Goal: Navigation & Orientation: Find specific page/section

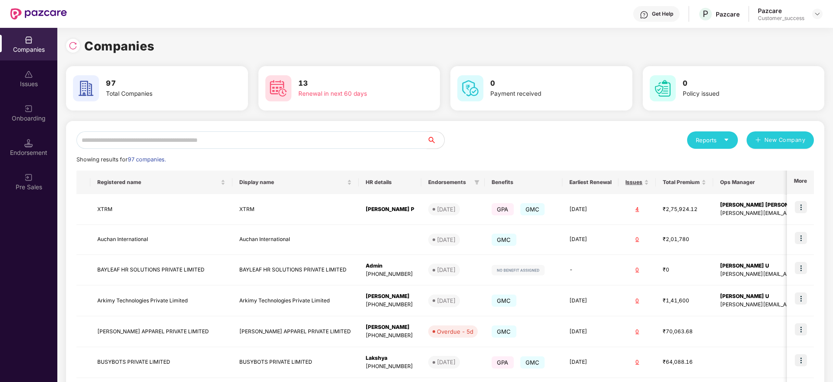
click at [110, 146] on input "text" at bounding box center [251, 139] width 351 height 17
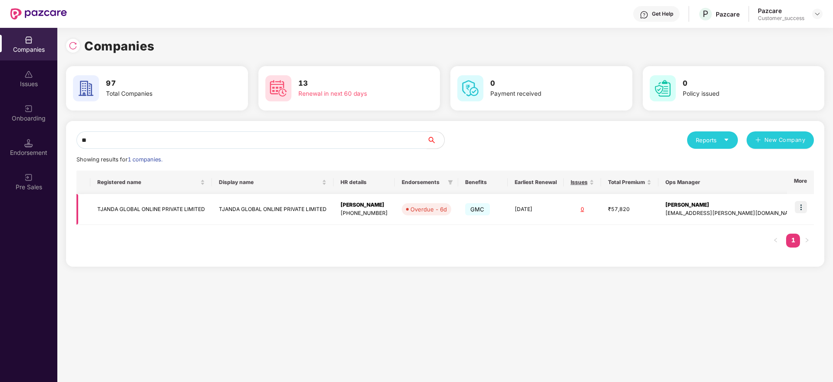
type input "**"
click at [800, 206] on img at bounding box center [801, 207] width 12 height 12
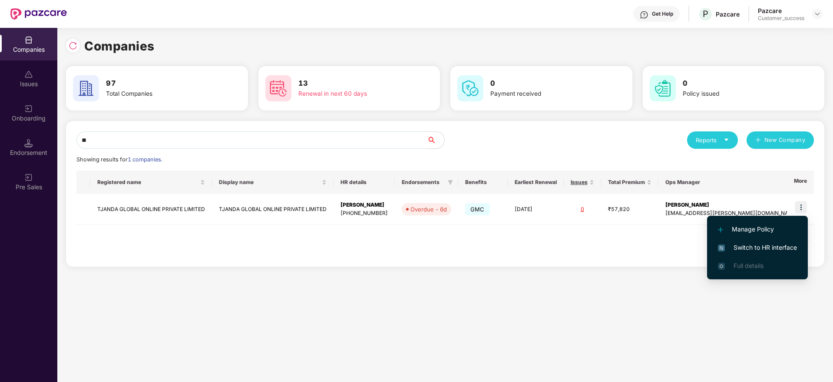
click at [754, 248] on span "Switch to HR interface" at bounding box center [757, 247] width 79 height 10
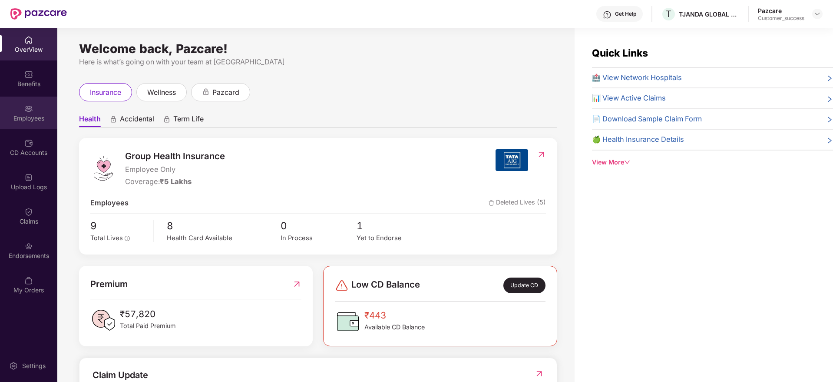
click at [50, 120] on div "Employees" at bounding box center [28, 118] width 57 height 9
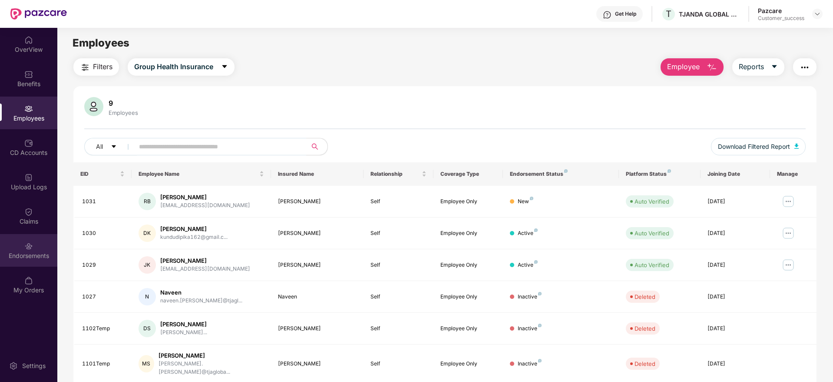
click at [26, 259] on div "Endorsements" at bounding box center [28, 255] width 57 height 9
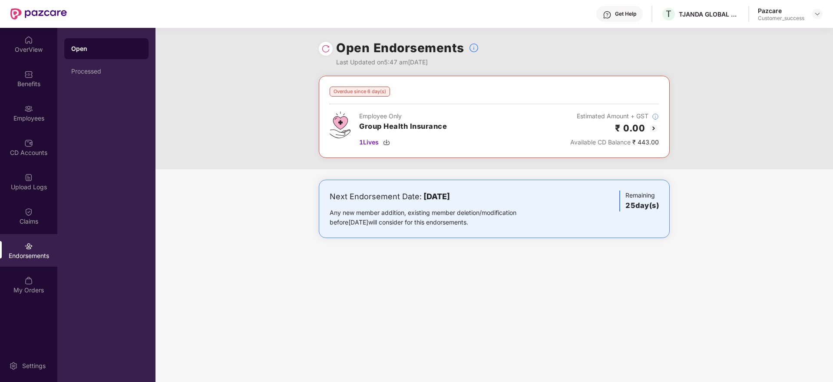
click at [657, 127] on img at bounding box center [654, 128] width 10 height 10
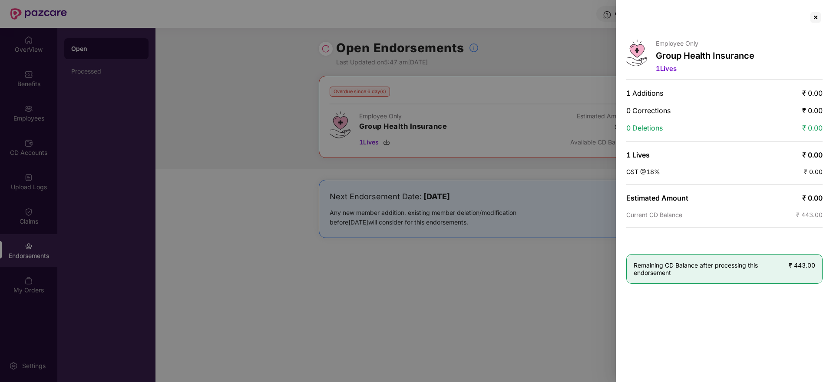
click at [544, 66] on div at bounding box center [416, 191] width 833 height 382
click at [255, 114] on div at bounding box center [416, 191] width 833 height 382
click at [814, 17] on div at bounding box center [816, 17] width 14 height 14
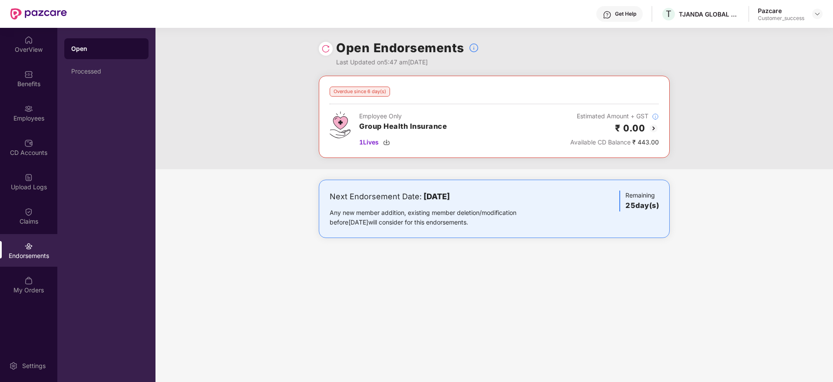
click at [331, 48] on div at bounding box center [326, 49] width 14 height 14
click at [328, 49] on img at bounding box center [326, 48] width 9 height 9
